Goal: Find specific fact: Find specific page/section

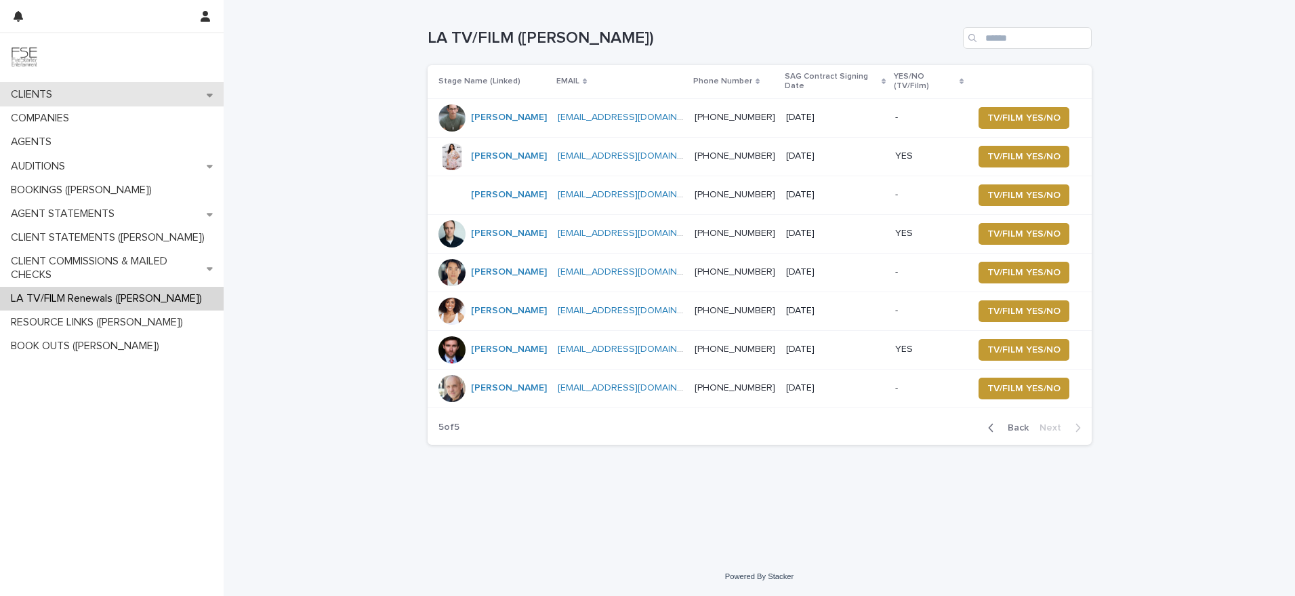
click at [65, 92] on div "CLIENTS" at bounding box center [112, 95] width 224 height 24
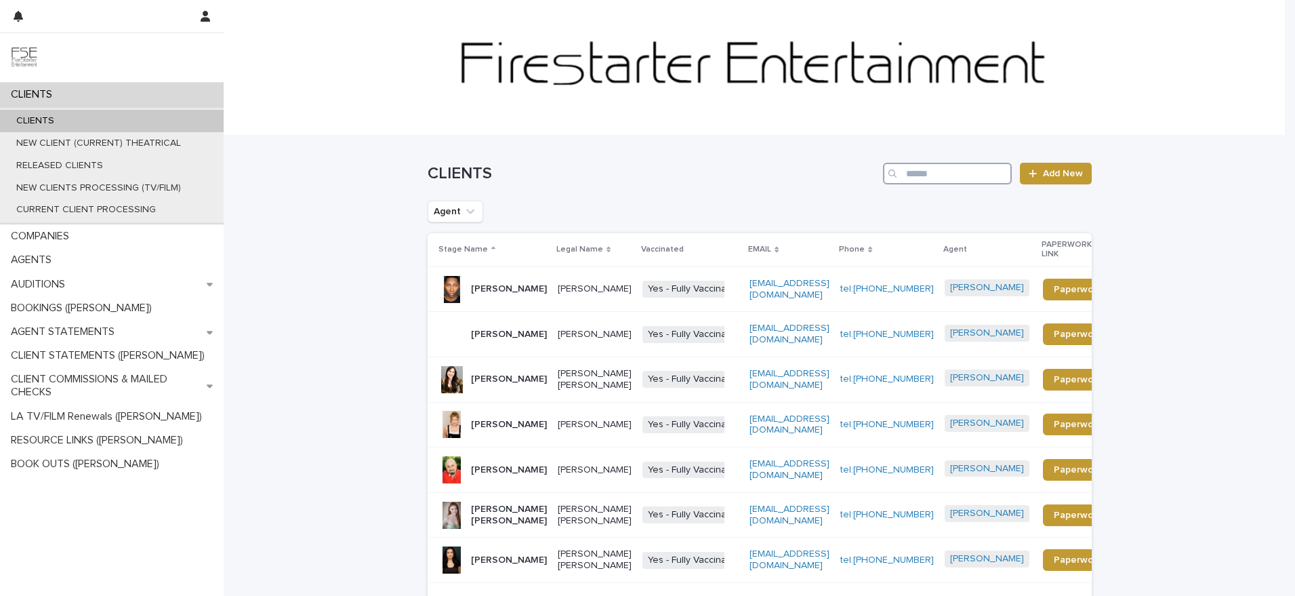
click at [960, 174] on input "Search" at bounding box center [947, 174] width 129 height 22
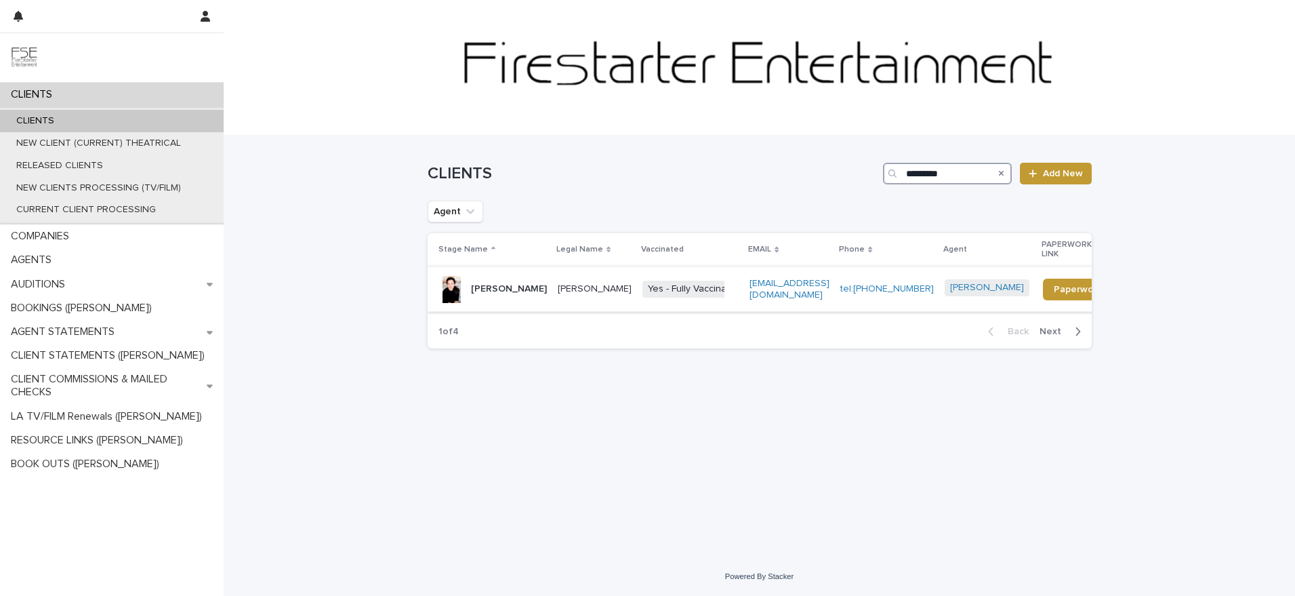
type input "*********"
click at [598, 266] on td "[PERSON_NAME]" at bounding box center [594, 288] width 85 height 45
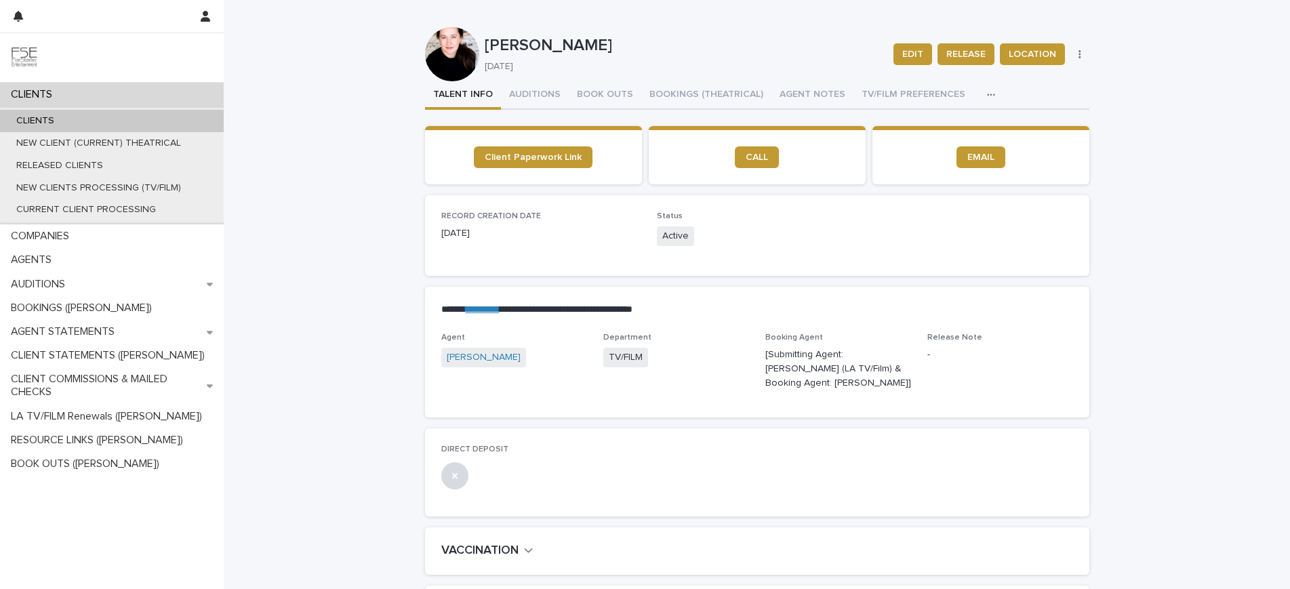
click at [33, 115] on p "CLIENTS" at bounding box center [35, 121] width 60 height 12
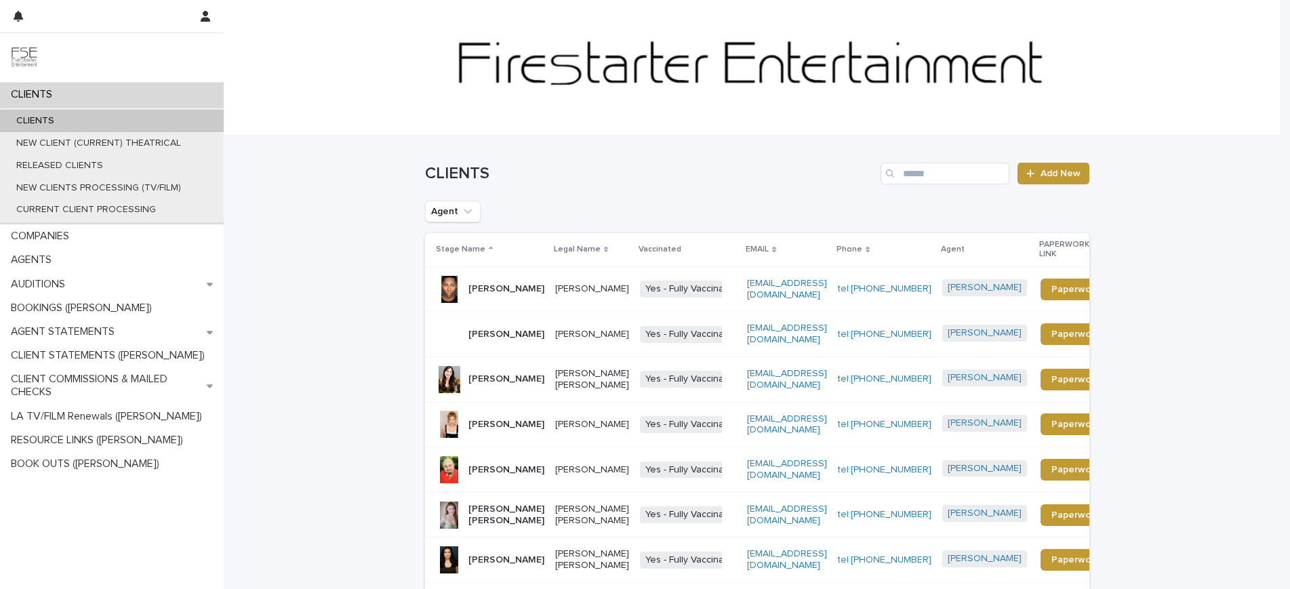
click at [986, 161] on div "CLIENTS Add New" at bounding box center [757, 168] width 664 height 65
click at [960, 178] on input "Search" at bounding box center [945, 174] width 129 height 22
type input "*****"
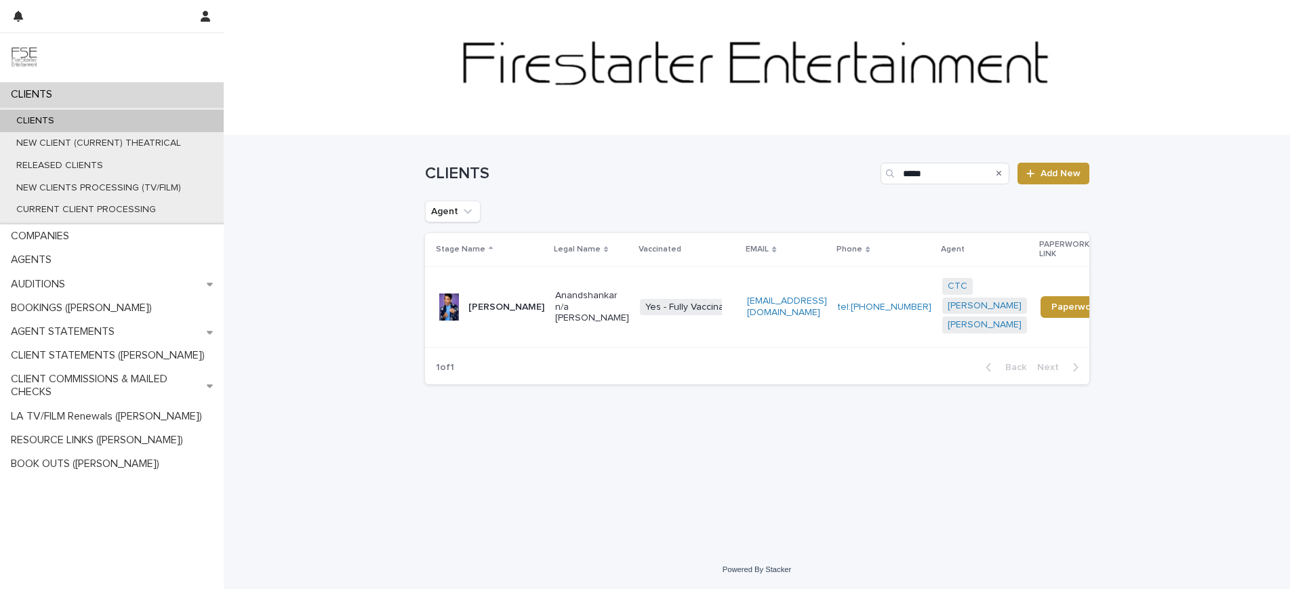
click at [578, 310] on p "Anandshankar n/a [PERSON_NAME]" at bounding box center [592, 307] width 74 height 34
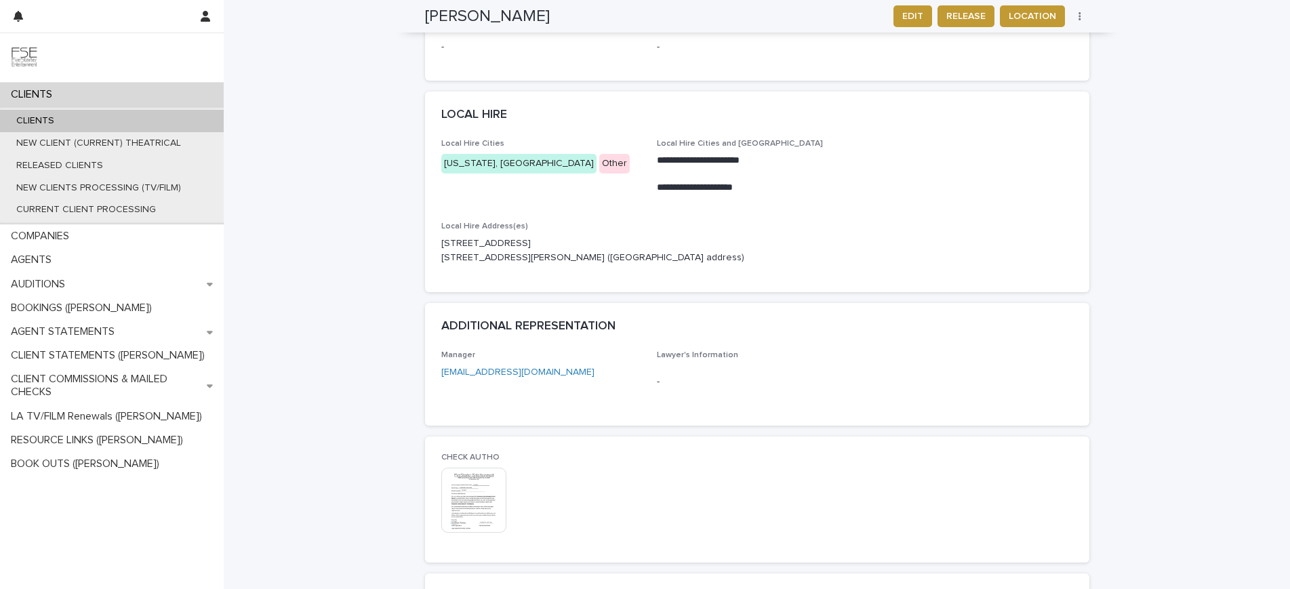
scroll to position [1265, 0]
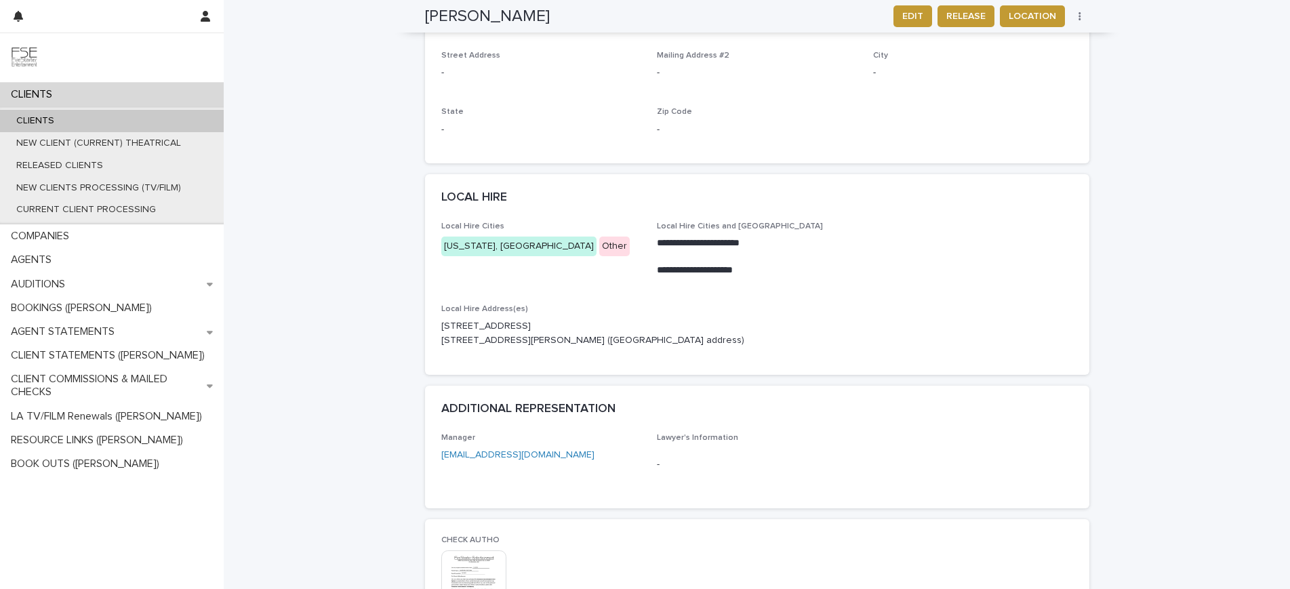
drag, startPoint x: 596, startPoint y: 296, endPoint x: 623, endPoint y: 305, distance: 28.5
click at [596, 319] on p "[STREET_ADDRESS] [STREET_ADDRESS][PERSON_NAME] ([GEOGRAPHIC_DATA] address)" at bounding box center [757, 333] width 632 height 28
drag, startPoint x: 623, startPoint y: 302, endPoint x: 434, endPoint y: 302, distance: 189.1
click at [434, 302] on div "**********" at bounding box center [757, 298] width 664 height 153
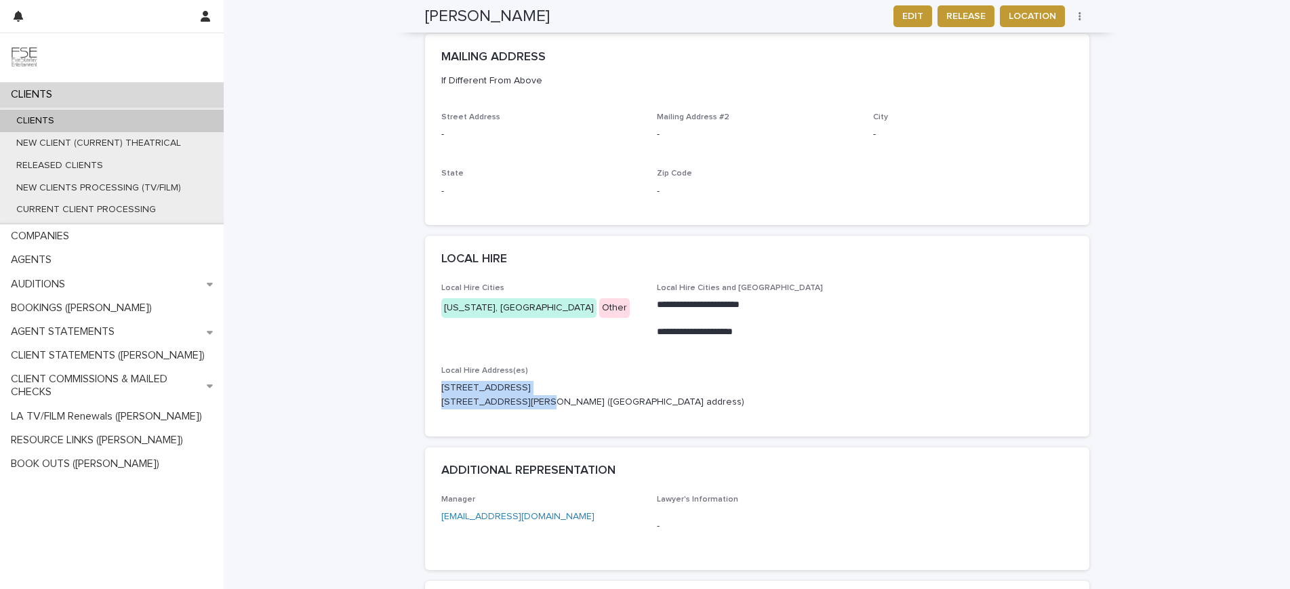
scroll to position [1140, 0]
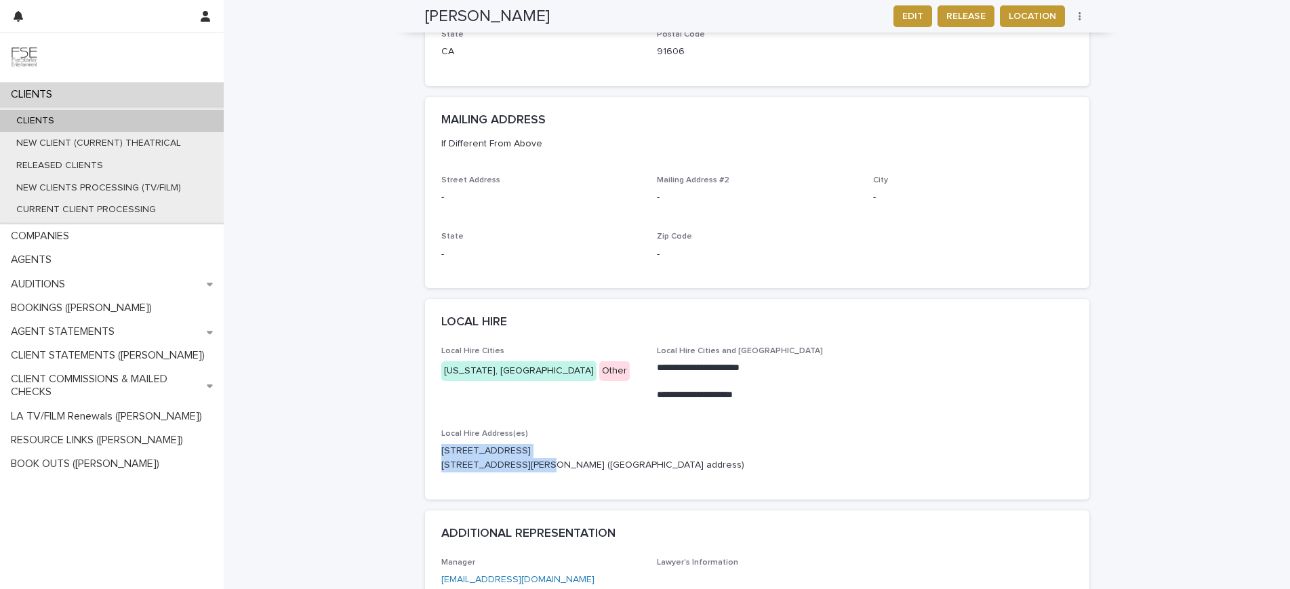
copy p "[STREET_ADDRESS]"
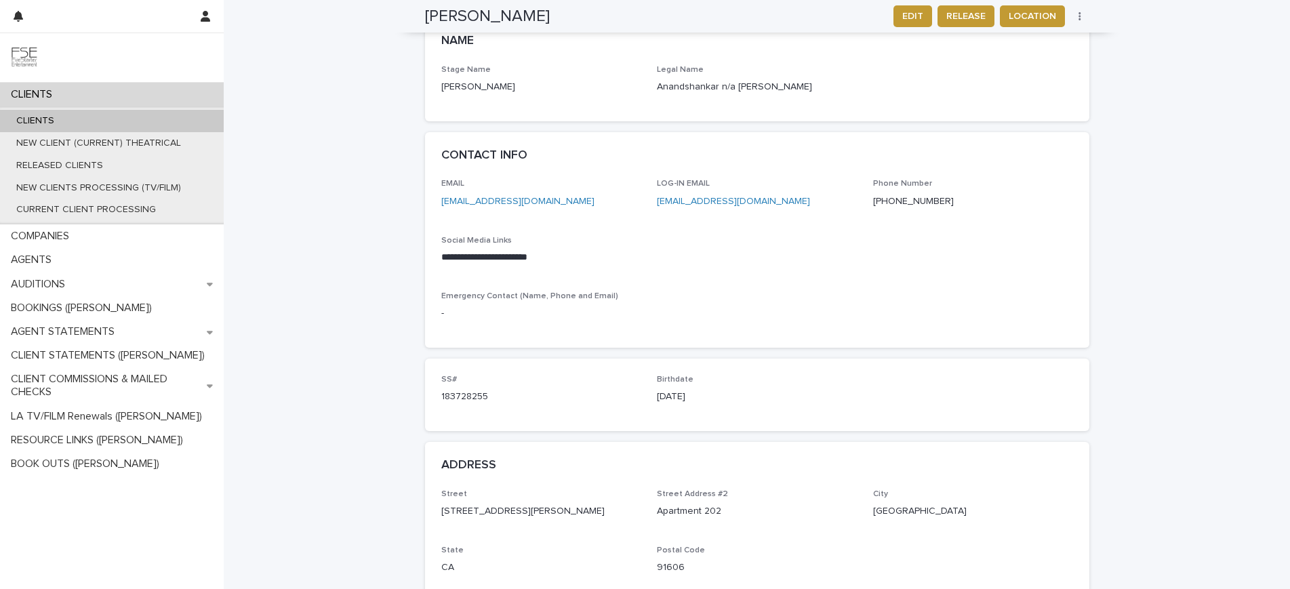
scroll to position [0, 0]
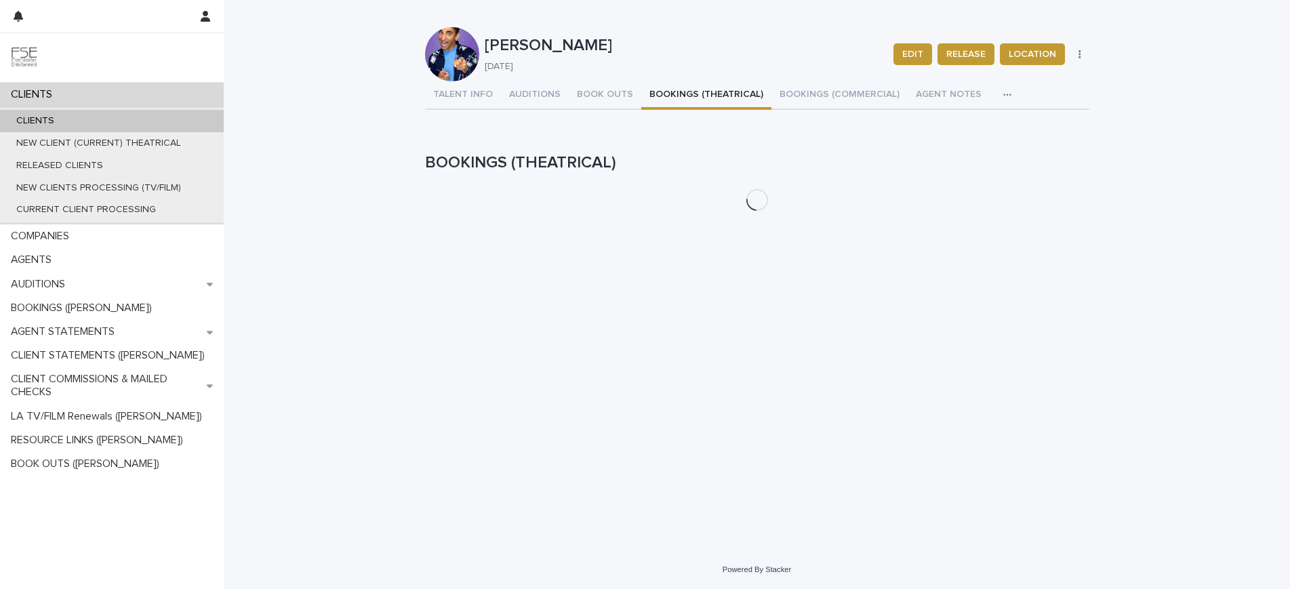
click at [672, 83] on button "BOOKINGS (THEATRICAL)" at bounding box center [706, 95] width 130 height 28
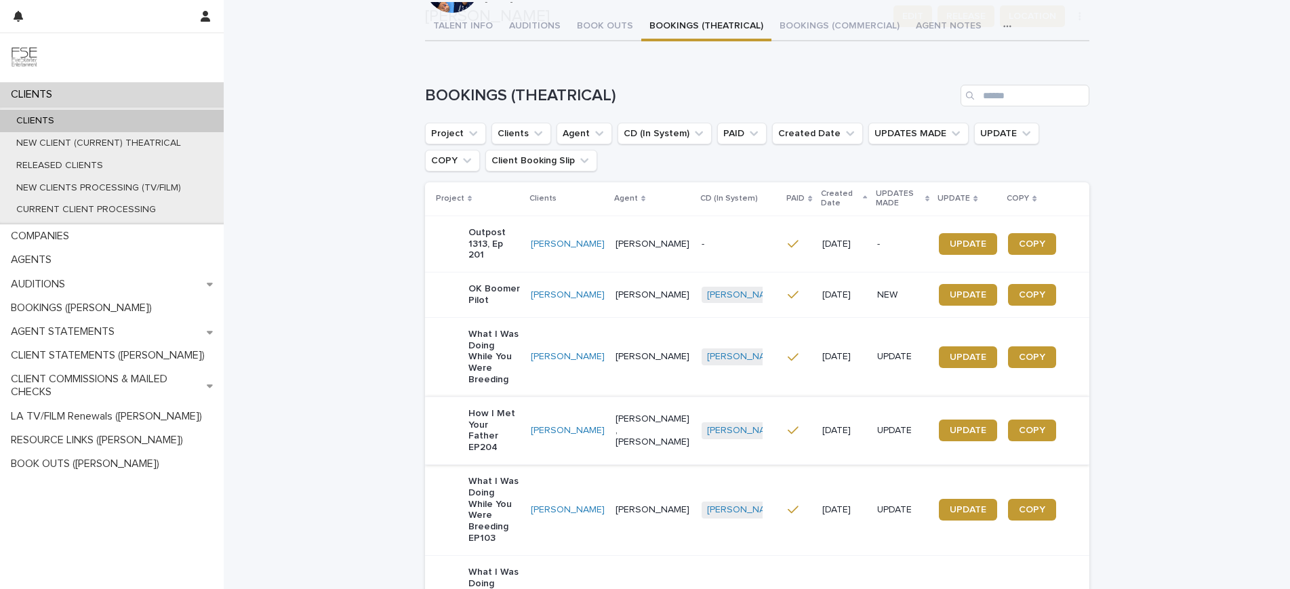
scroll to position [188, 0]
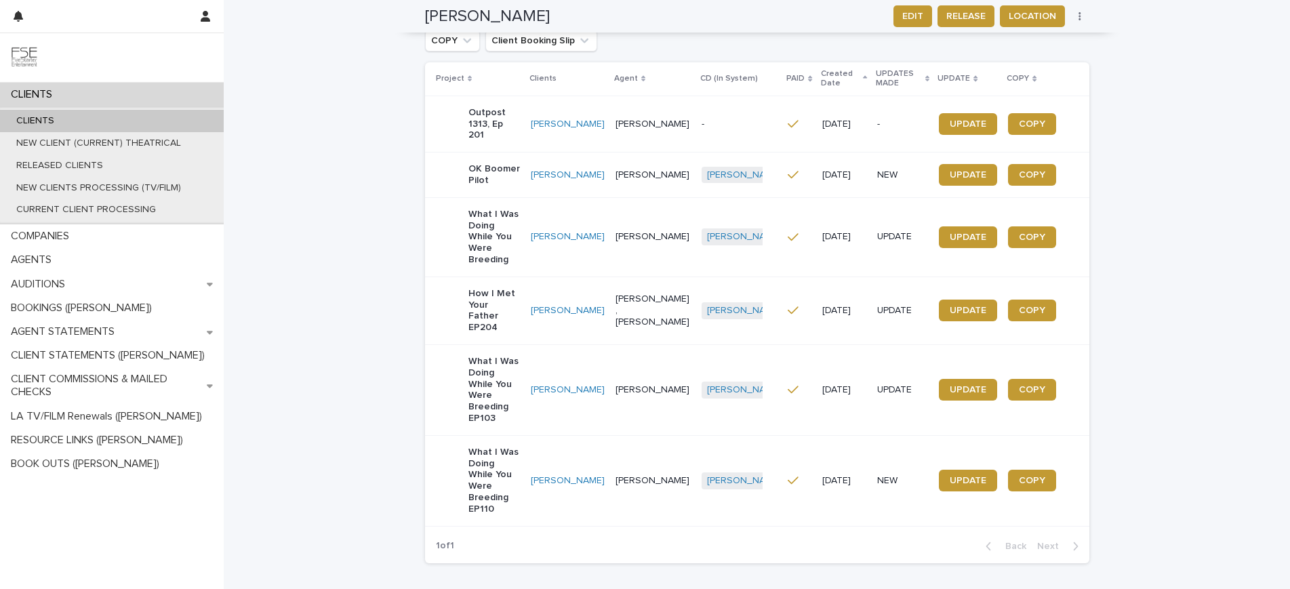
click at [492, 209] on p "What I Was Doing While You Were Breeding" at bounding box center [494, 237] width 52 height 57
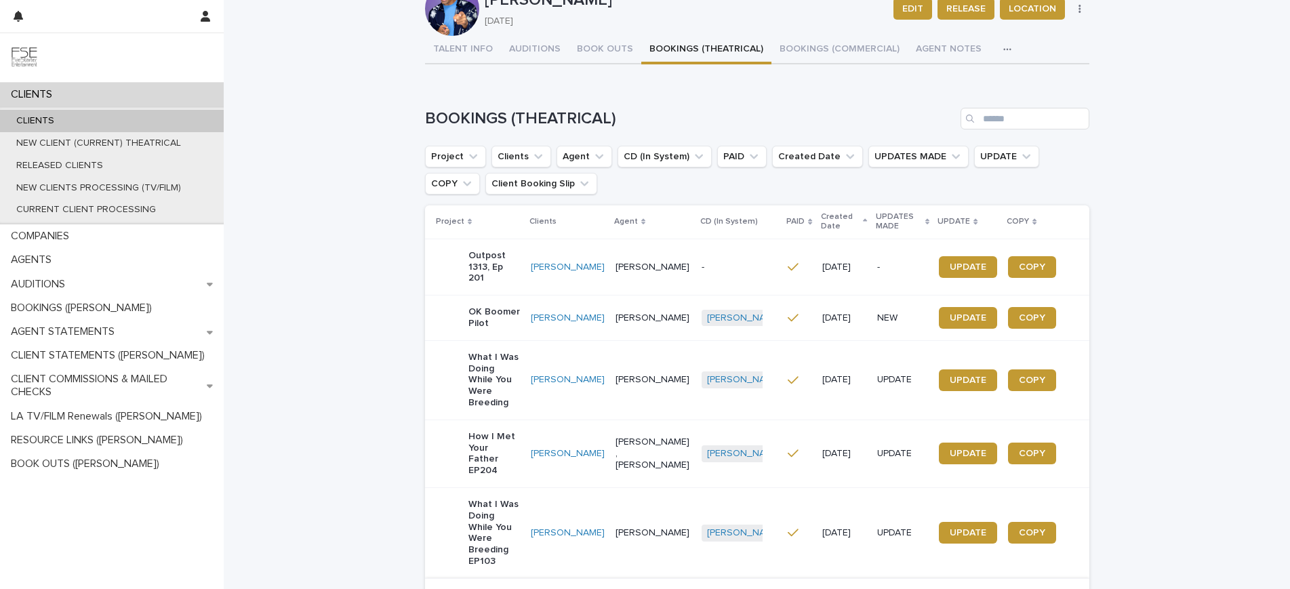
scroll to position [121, 0]
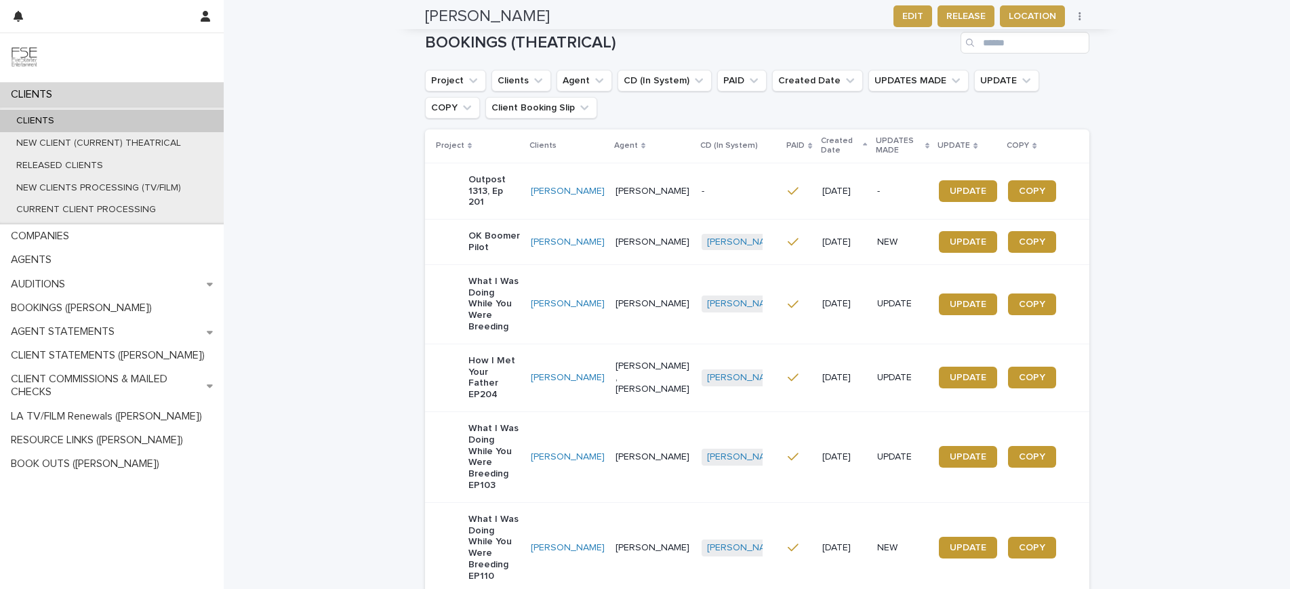
click at [468, 514] on p "What I Was Doing While You Were Breeding EP110" at bounding box center [494, 548] width 52 height 68
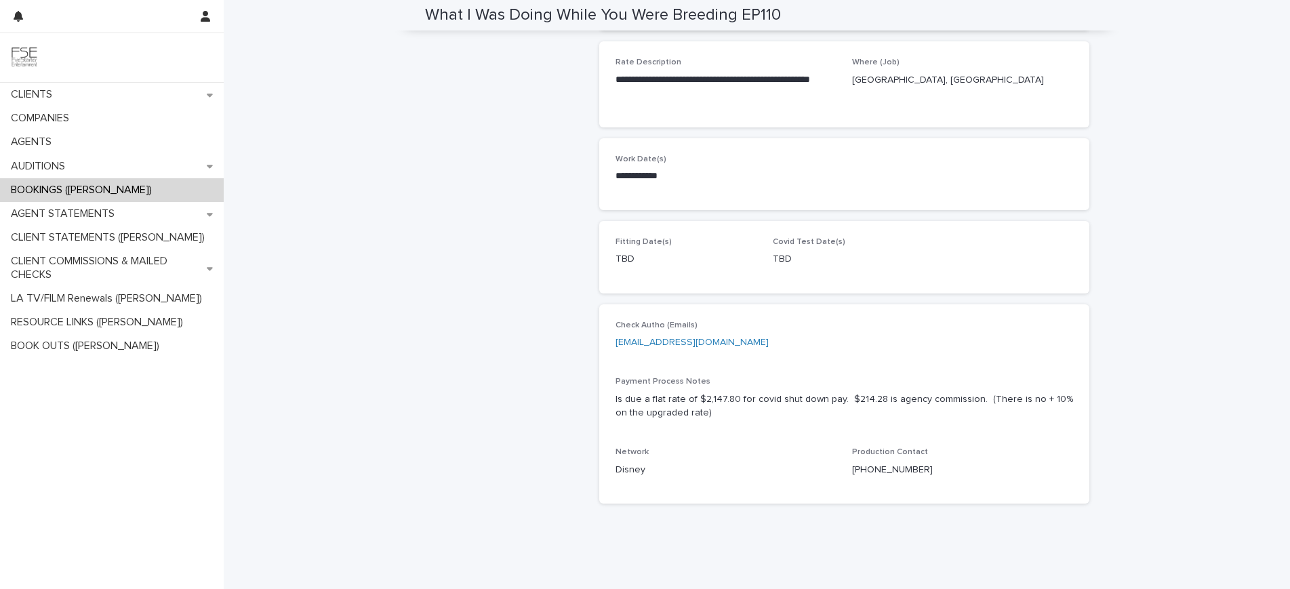
scroll to position [375, 0]
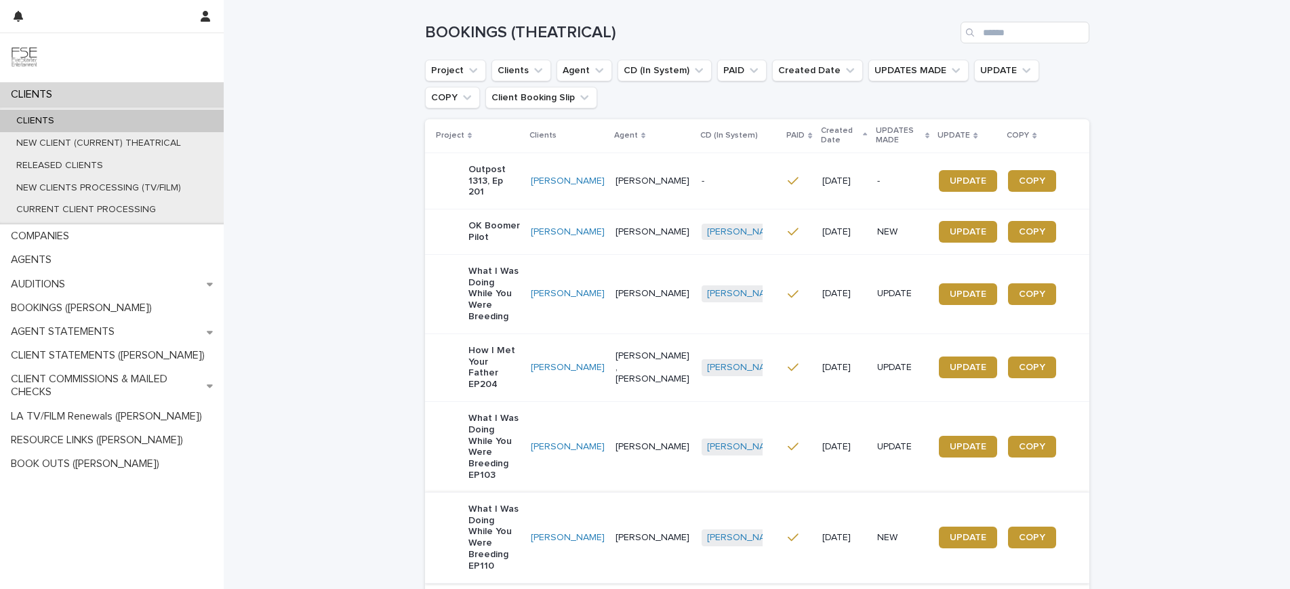
scroll to position [132, 0]
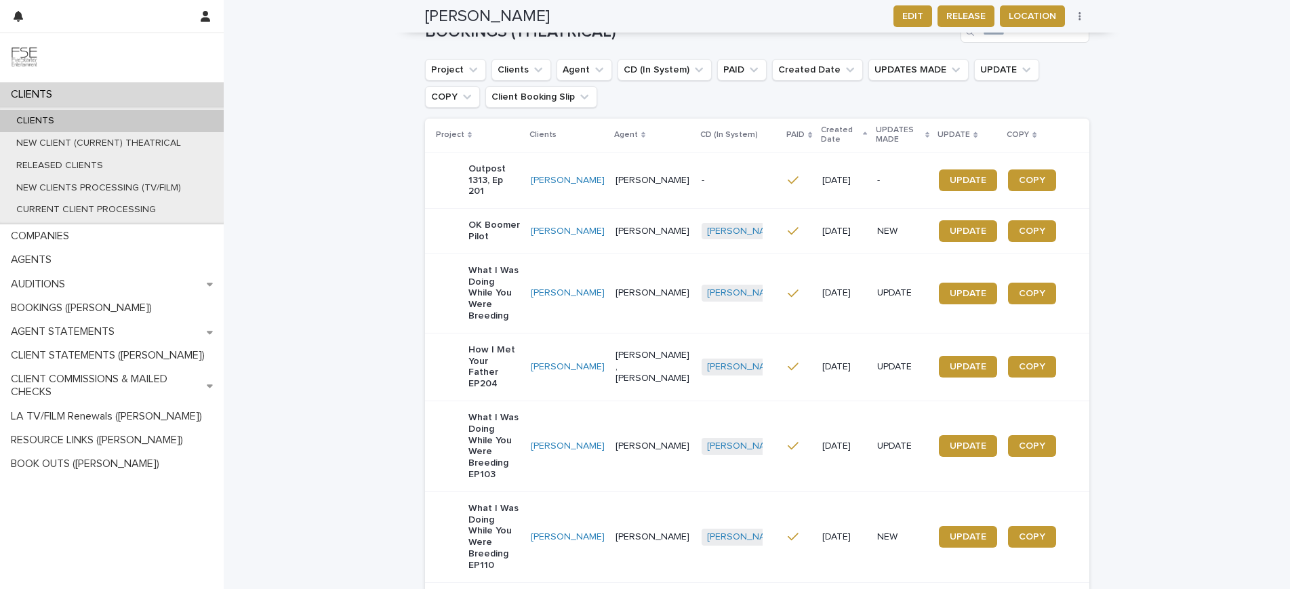
click at [511, 412] on p "What I Was Doing While You Were Breeding EP103" at bounding box center [494, 446] width 52 height 68
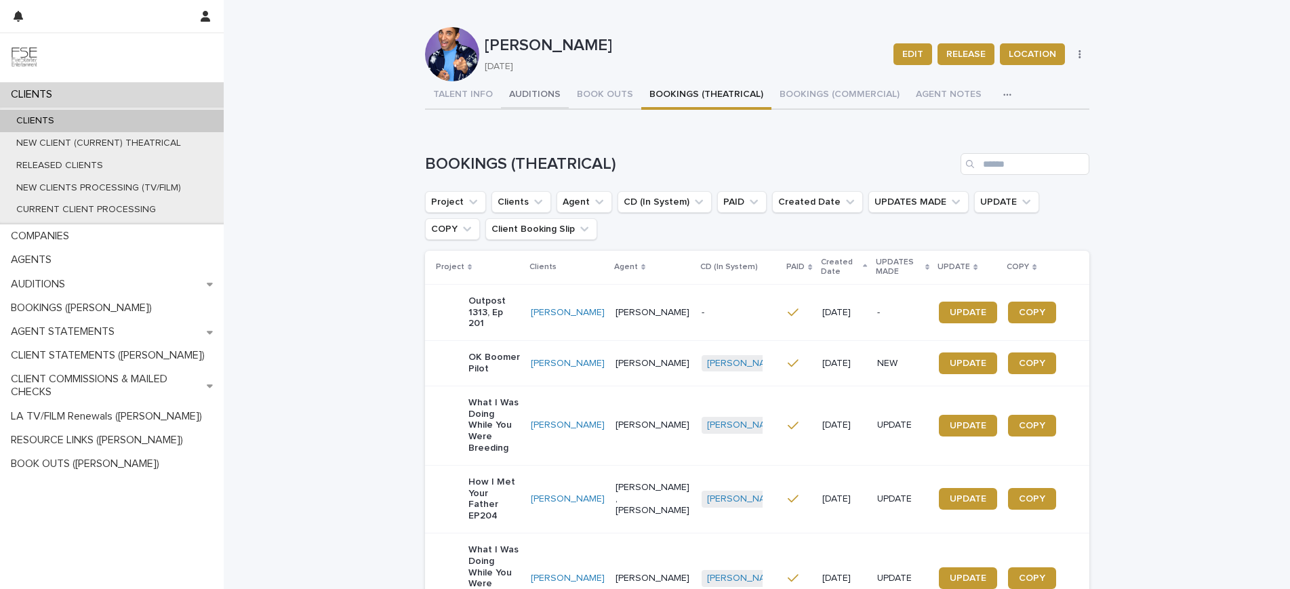
click at [468, 94] on button "TALENT INFO" at bounding box center [463, 95] width 76 height 28
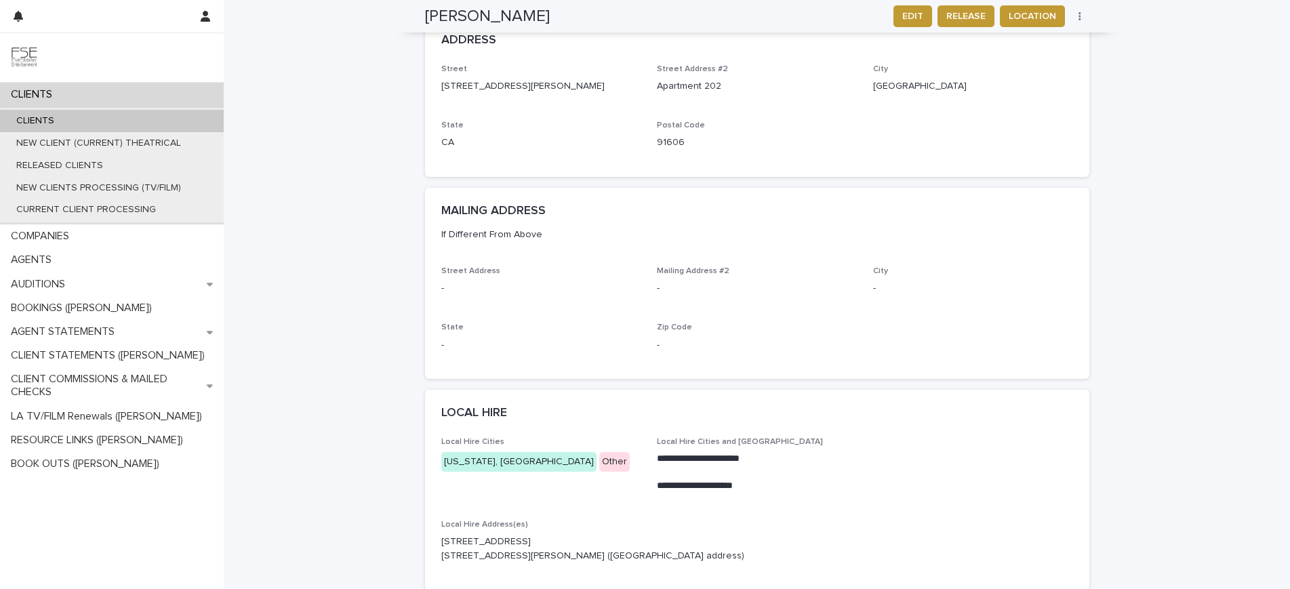
scroll to position [1174, 0]
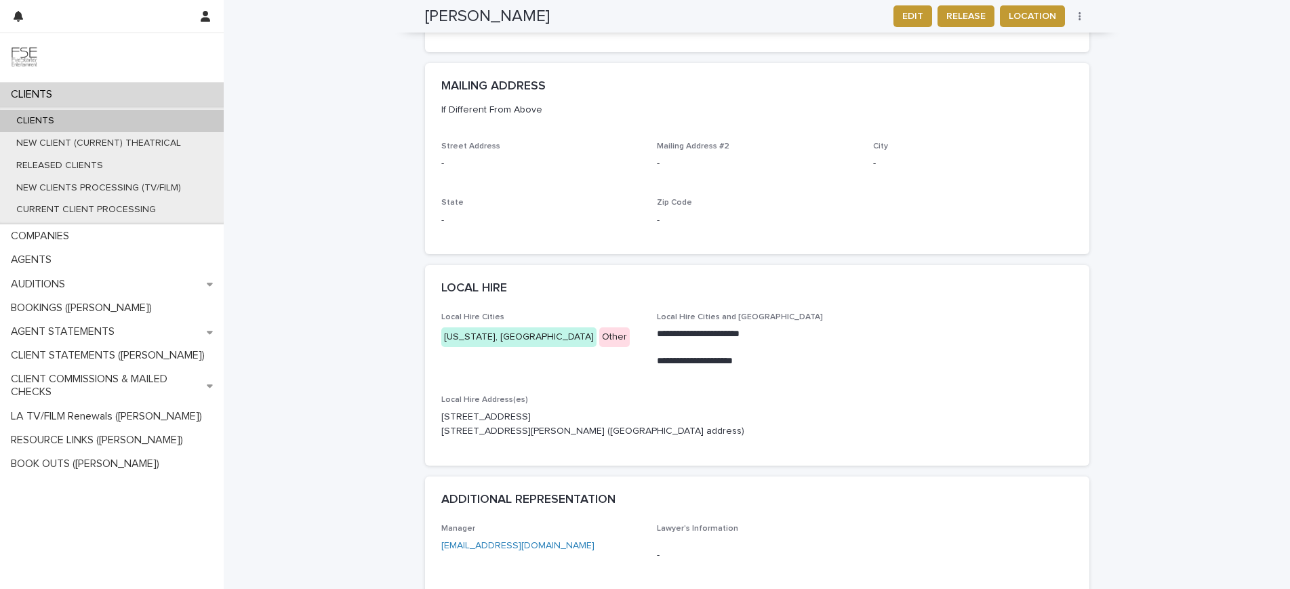
drag, startPoint x: 606, startPoint y: 397, endPoint x: 613, endPoint y: 387, distance: 12.1
click at [607, 410] on p "[STREET_ADDRESS] [STREET_ADDRESS][PERSON_NAME] ([GEOGRAPHIC_DATA] address)" at bounding box center [757, 424] width 632 height 28
click at [613, 410] on p "[STREET_ADDRESS] [STREET_ADDRESS][PERSON_NAME] ([GEOGRAPHIC_DATA] address)" at bounding box center [757, 424] width 632 height 28
drag, startPoint x: 610, startPoint y: 388, endPoint x: 437, endPoint y: 385, distance: 172.9
click at [441, 410] on p "[STREET_ADDRESS] [STREET_ADDRESS][PERSON_NAME] ([GEOGRAPHIC_DATA] address)" at bounding box center [757, 424] width 632 height 28
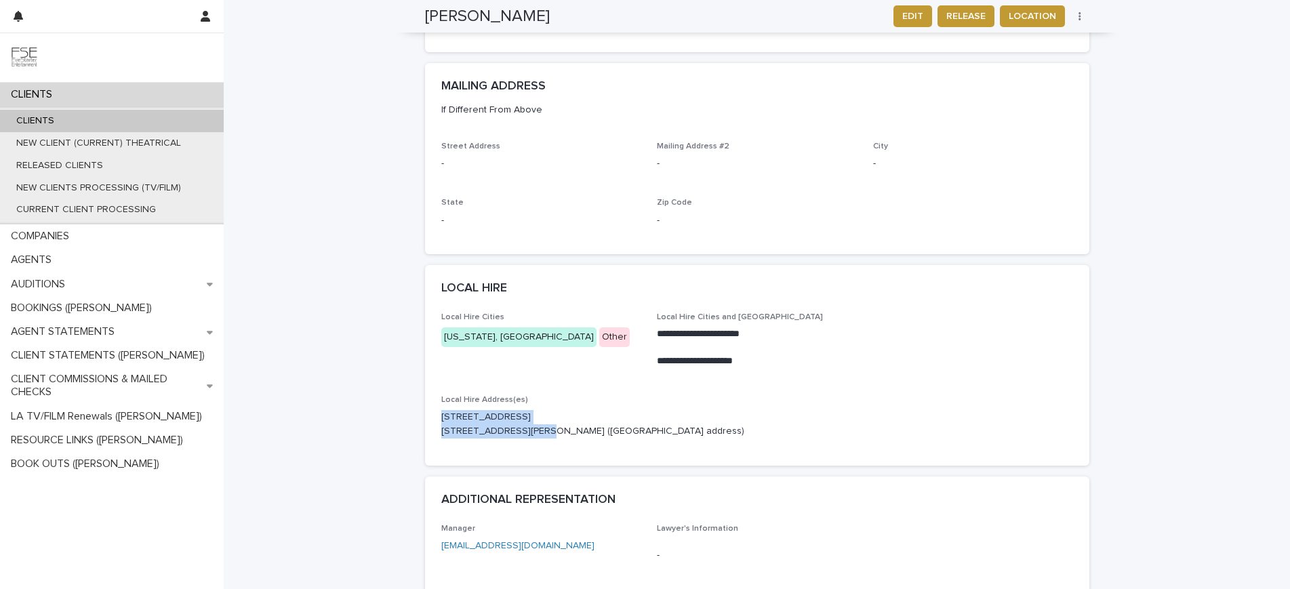
copy p "[STREET_ADDRESS]"
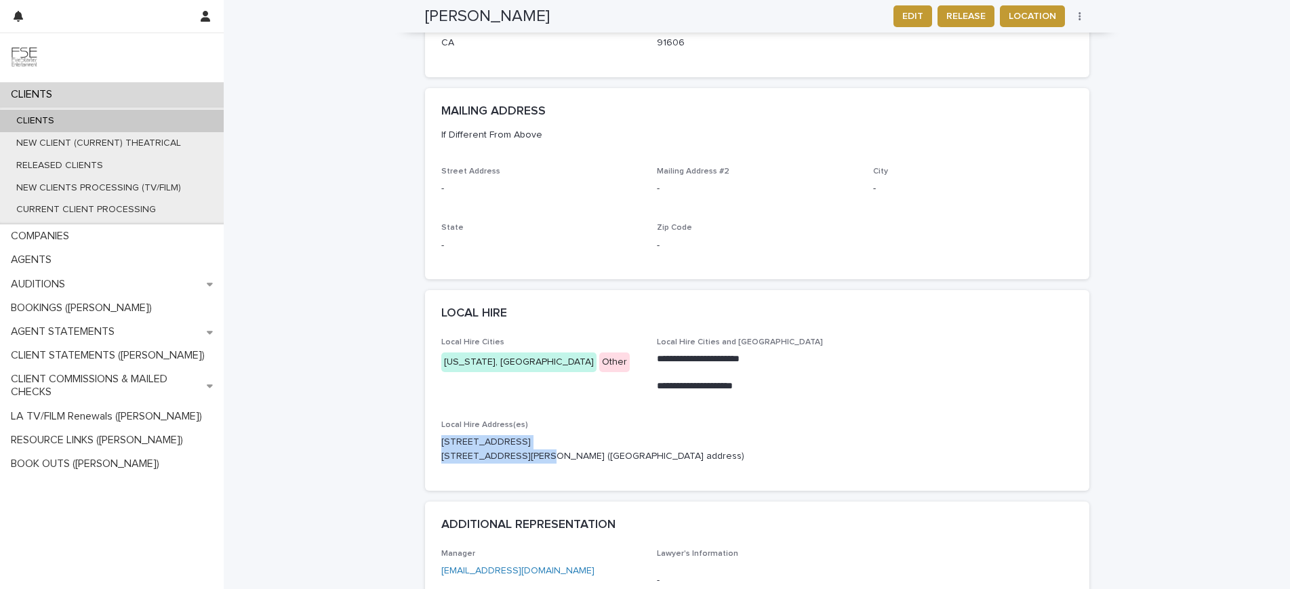
scroll to position [1005, 0]
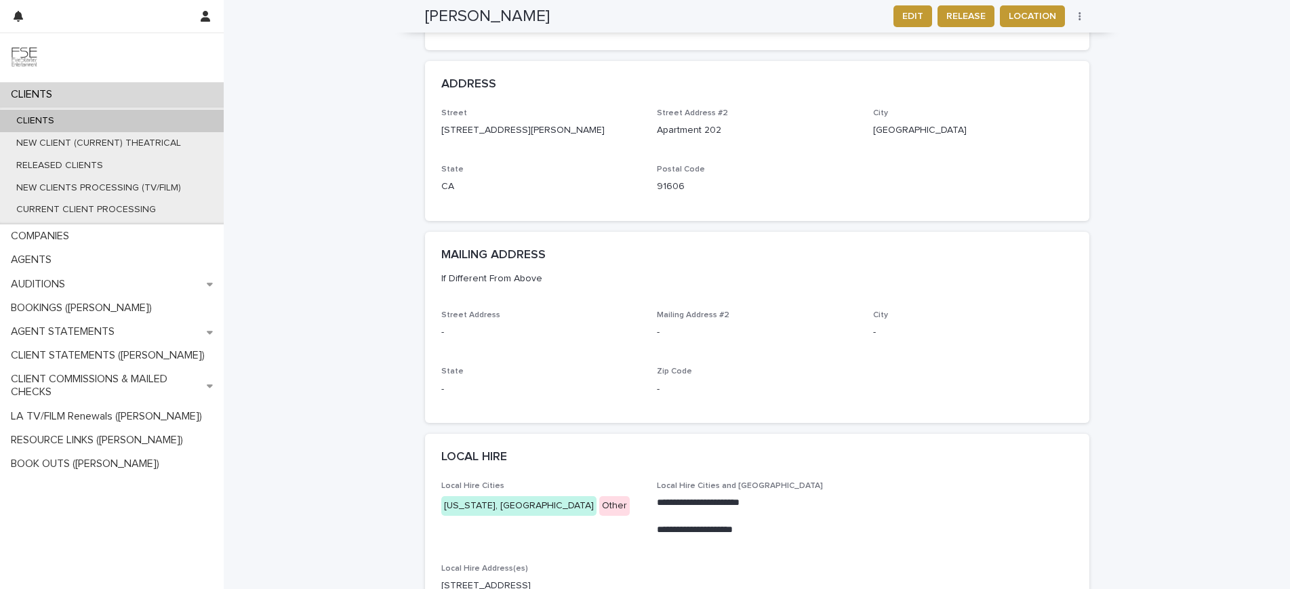
click at [918, 434] on div "LOCAL HIRE" at bounding box center [757, 457] width 664 height 47
